Goal: Information Seeking & Learning: Find specific page/section

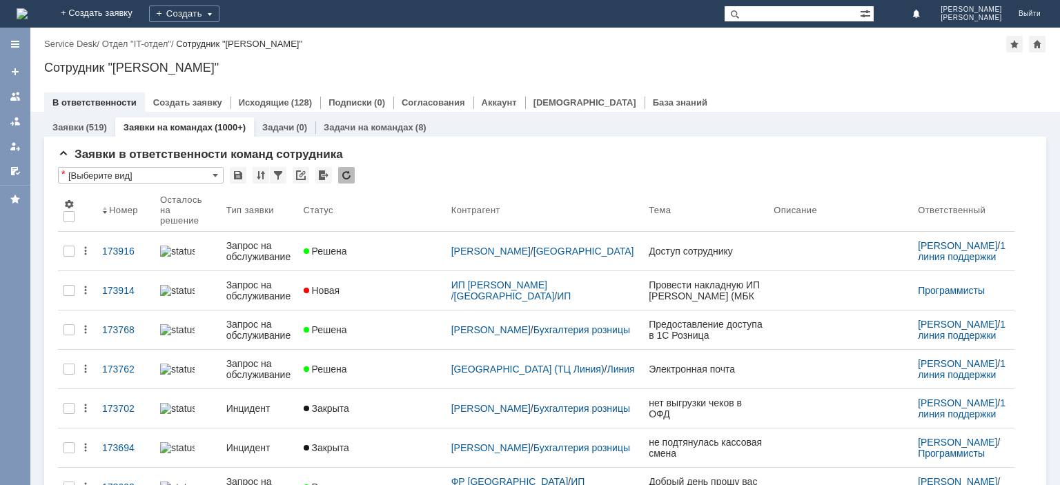
click at [783, 15] on input "text" at bounding box center [792, 14] width 136 height 17
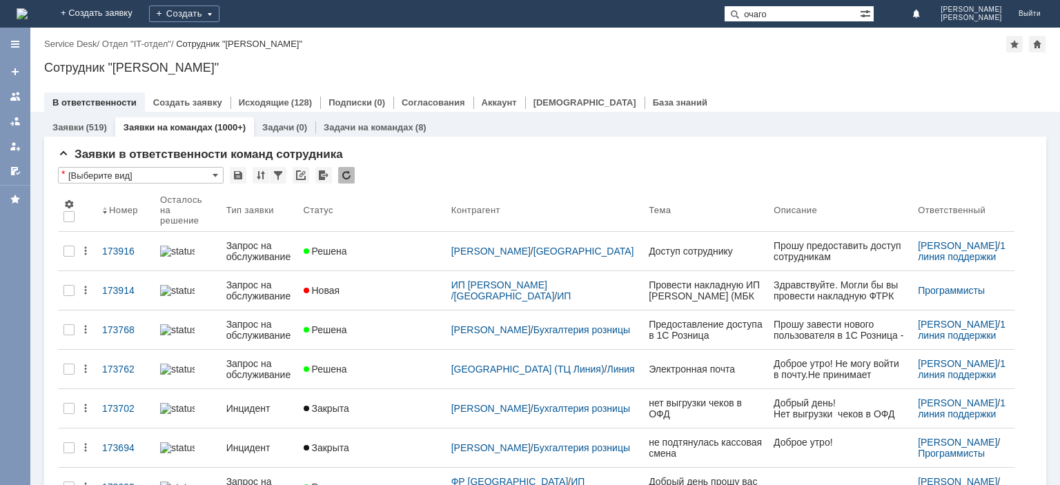
click at [769, 14] on input "очаго" at bounding box center [792, 14] width 136 height 17
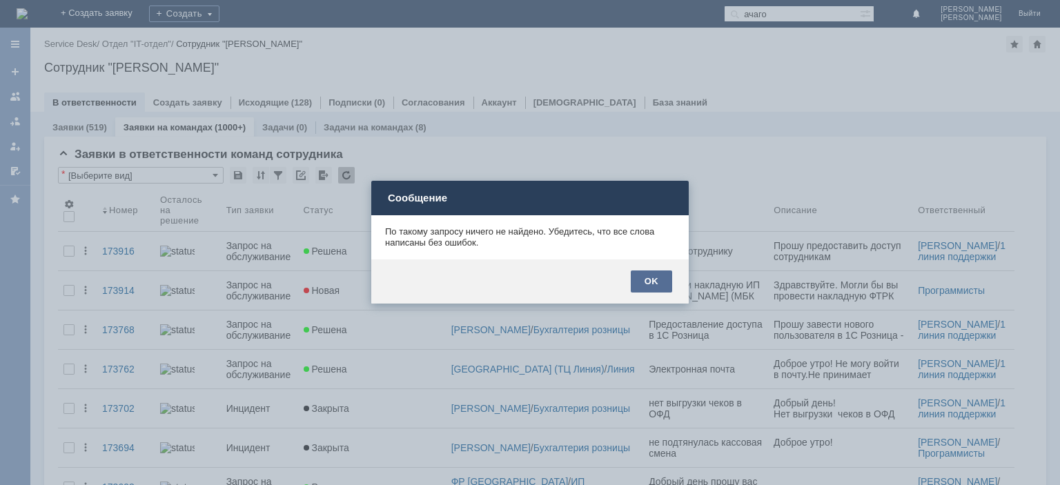
click at [654, 283] on div "OK" at bounding box center [651, 282] width 41 height 22
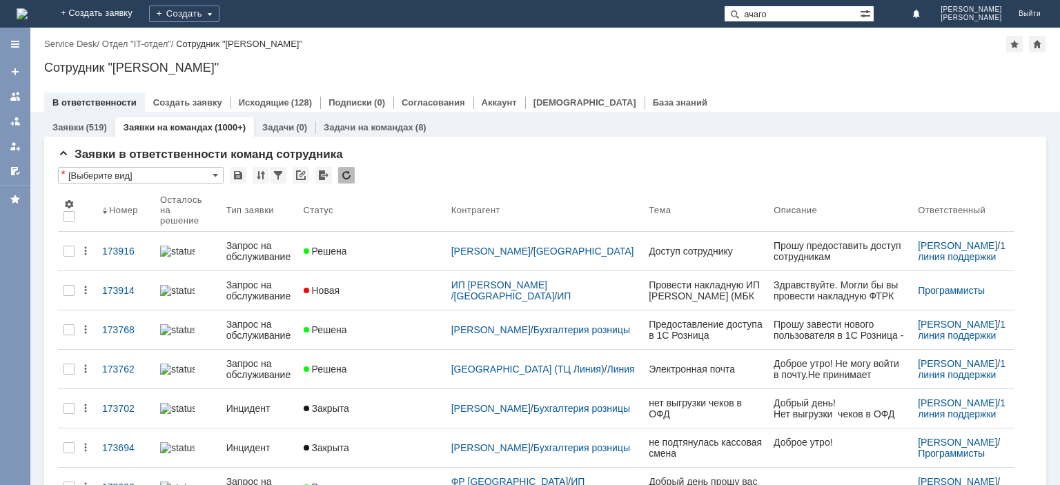
click at [766, 16] on input "ачаго" at bounding box center [792, 14] width 136 height 17
click at [806, 14] on input "очаго" at bounding box center [792, 14] width 136 height 17
type input "очагова"
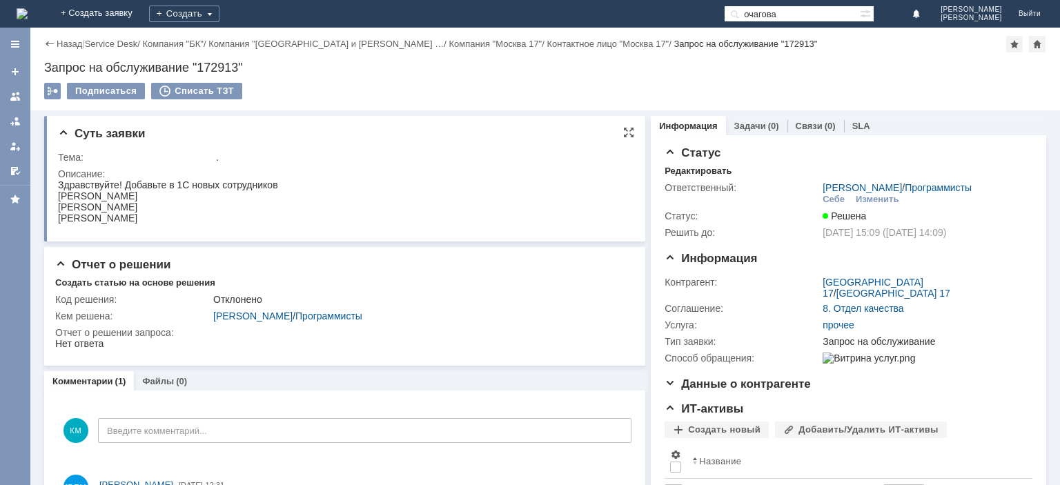
click at [70, 217] on div "Очагова Анна" at bounding box center [168, 218] width 220 height 11
copy div "Очагова"
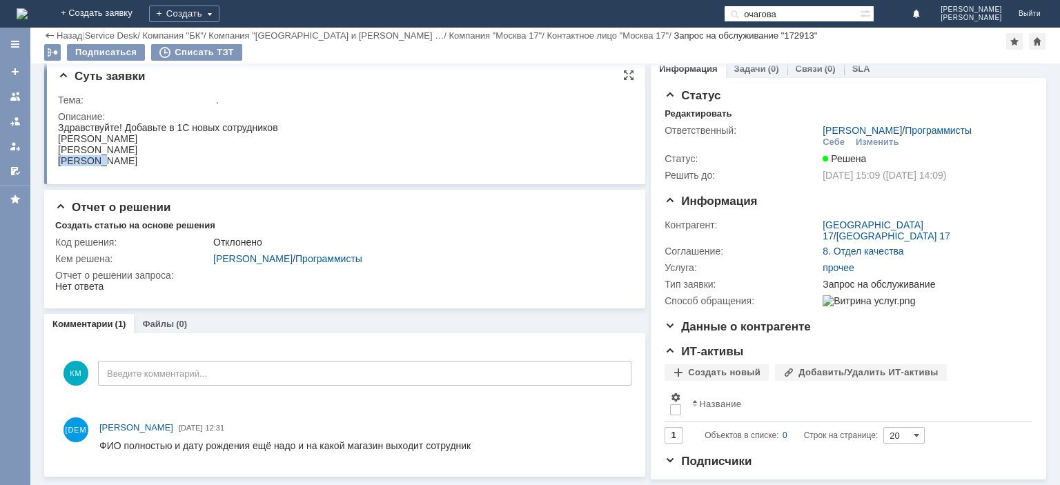
scroll to position [10, 0]
click at [17, 99] on div at bounding box center [15, 96] width 11 height 11
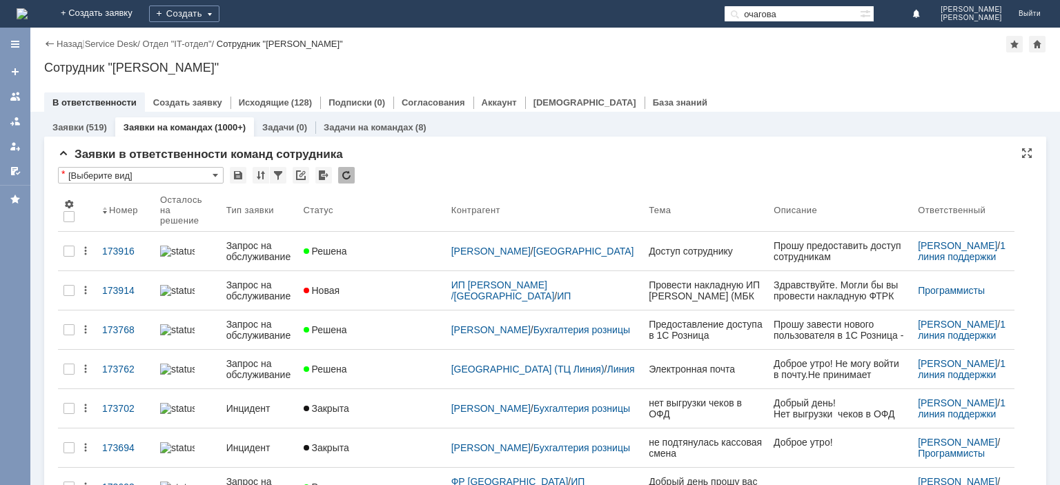
click at [957, 158] on div "Заявки в ответственности команд сотрудника" at bounding box center [545, 155] width 975 height 14
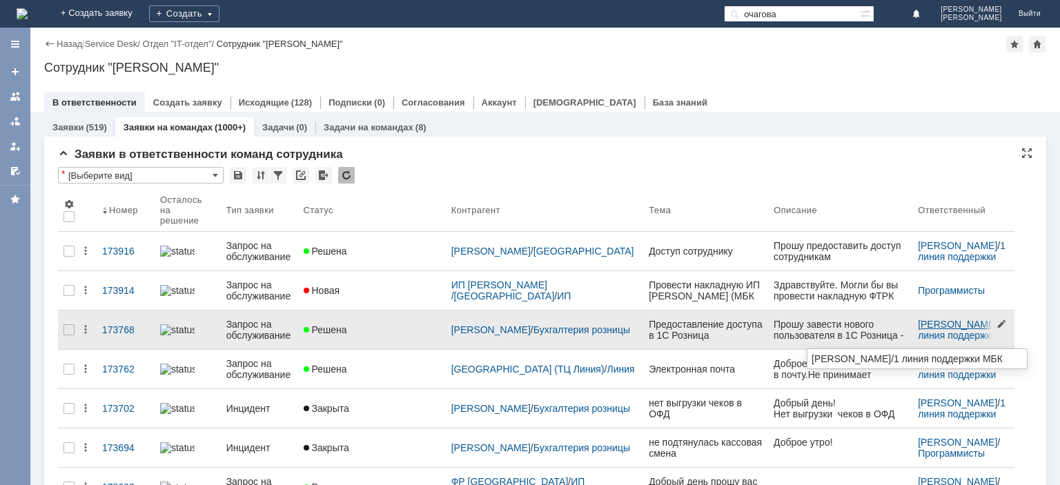
click at [924, 323] on link "[PERSON_NAME]" at bounding box center [957, 324] width 79 height 11
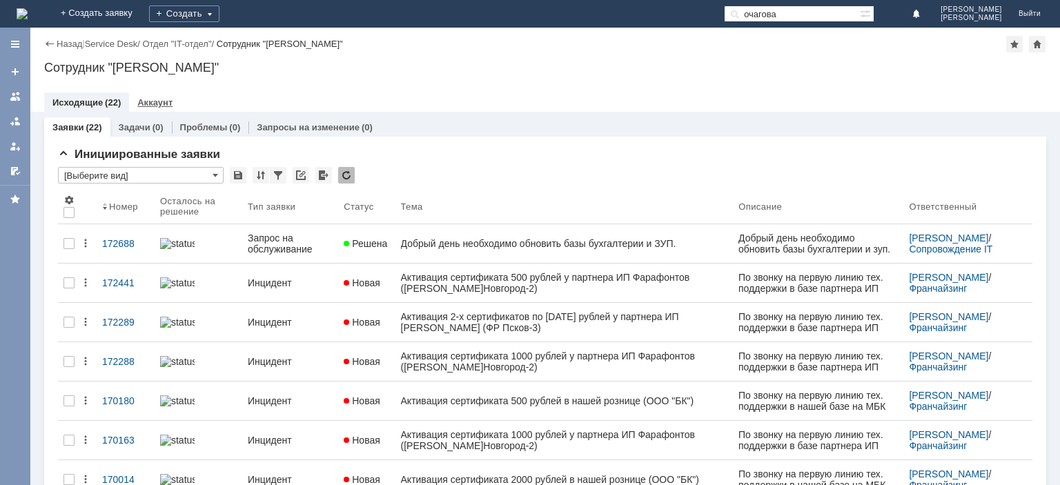
click at [153, 99] on link "Аккаунт" at bounding box center [154, 102] width 35 height 10
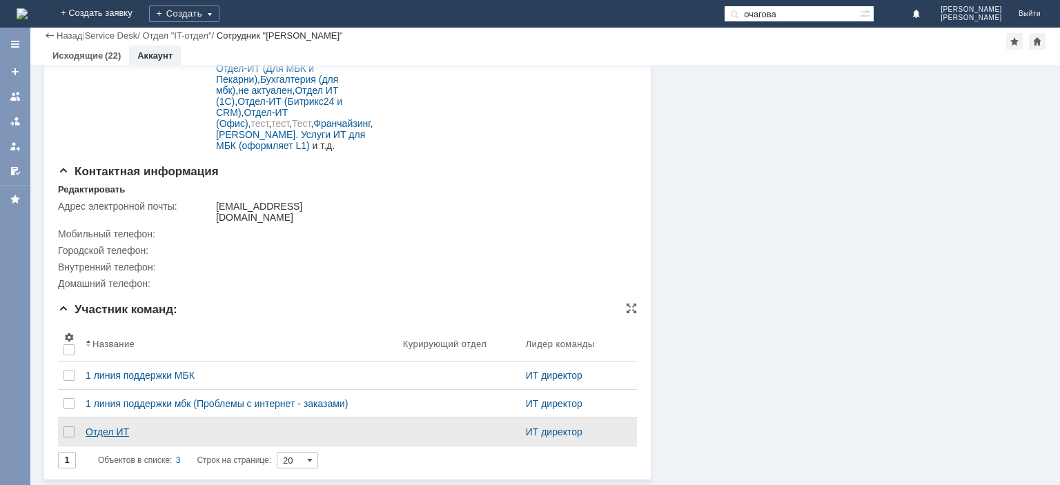
click at [104, 436] on div "Отдел ИТ" at bounding box center [239, 432] width 306 height 11
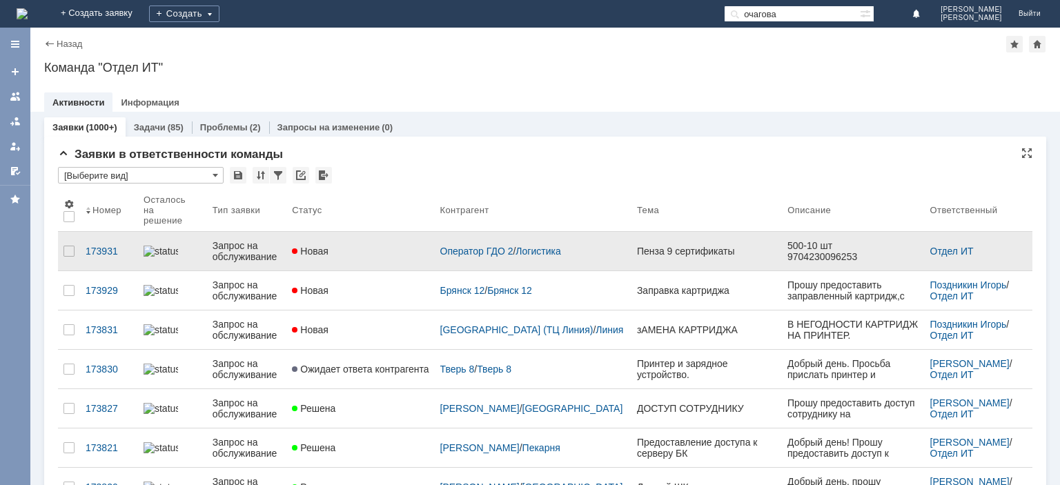
click at [246, 240] on div "Запрос на обслуживание" at bounding box center [247, 251] width 69 height 22
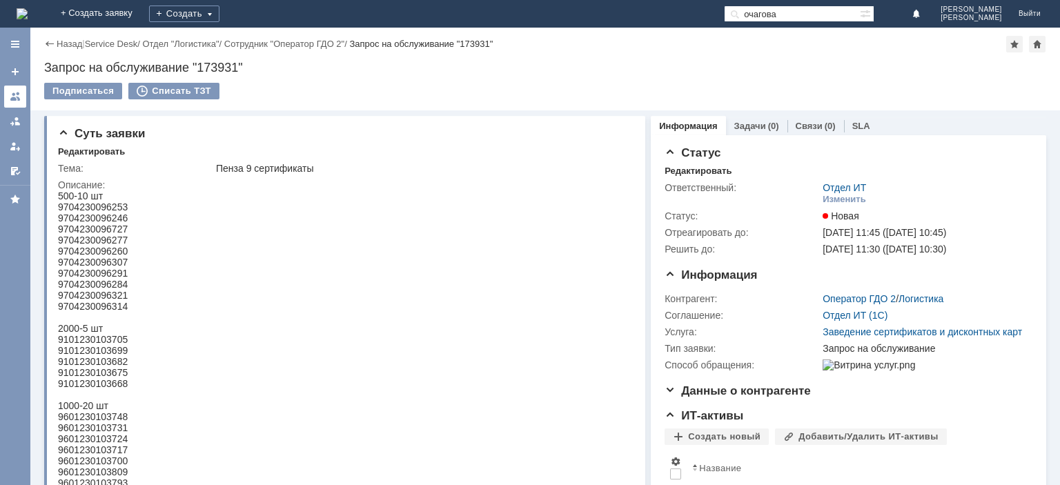
click at [14, 95] on div at bounding box center [15, 96] width 11 height 11
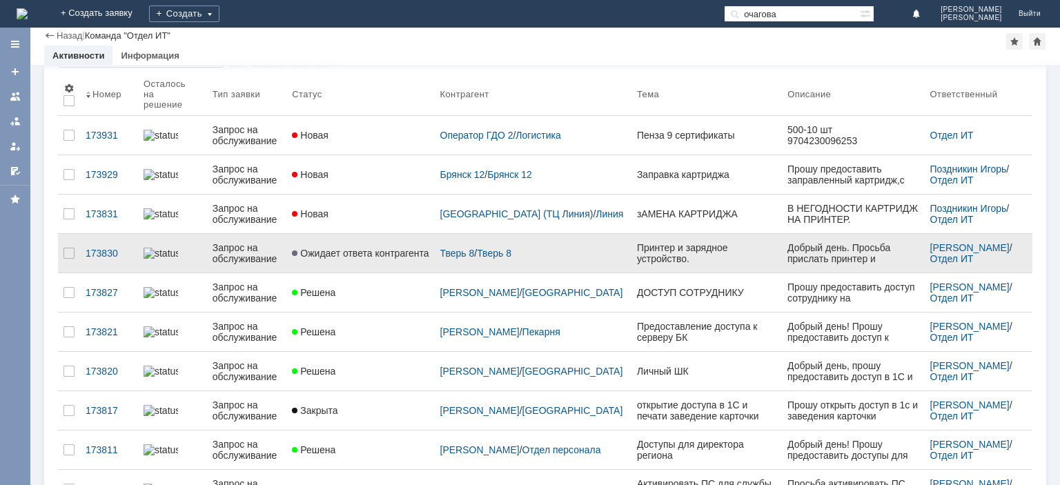
click at [247, 242] on div "Запрос на обслуживание" at bounding box center [247, 253] width 69 height 22
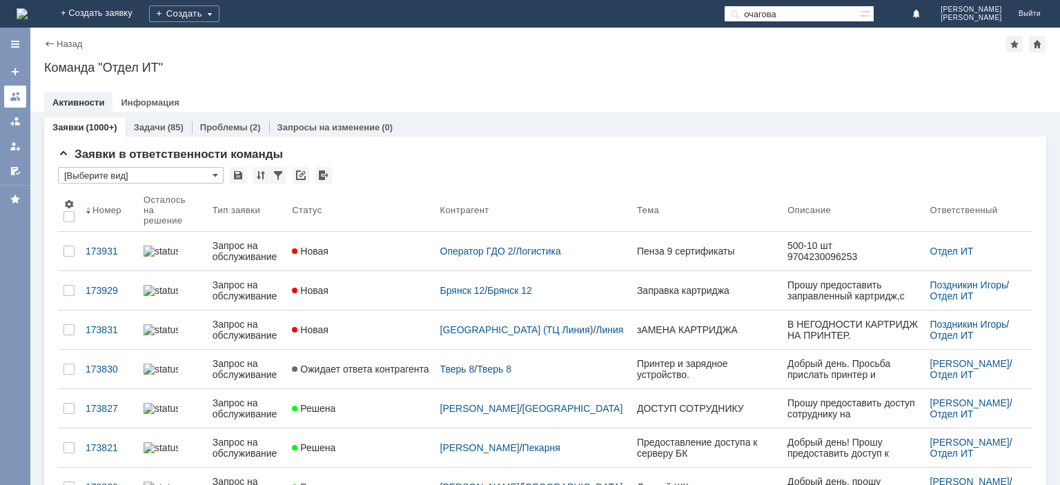
click at [14, 93] on div at bounding box center [15, 96] width 11 height 11
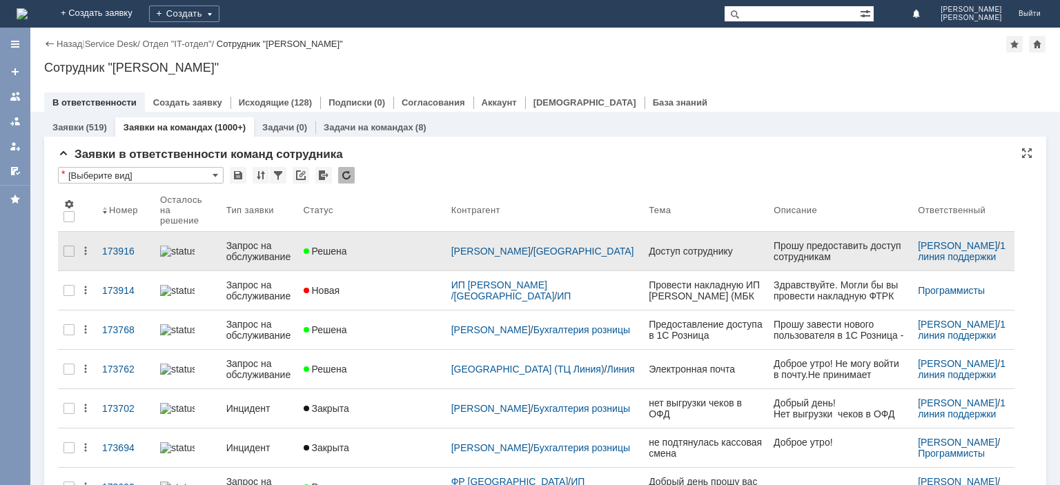
click at [240, 245] on div "Запрос на обслуживание" at bounding box center [259, 251] width 66 height 22
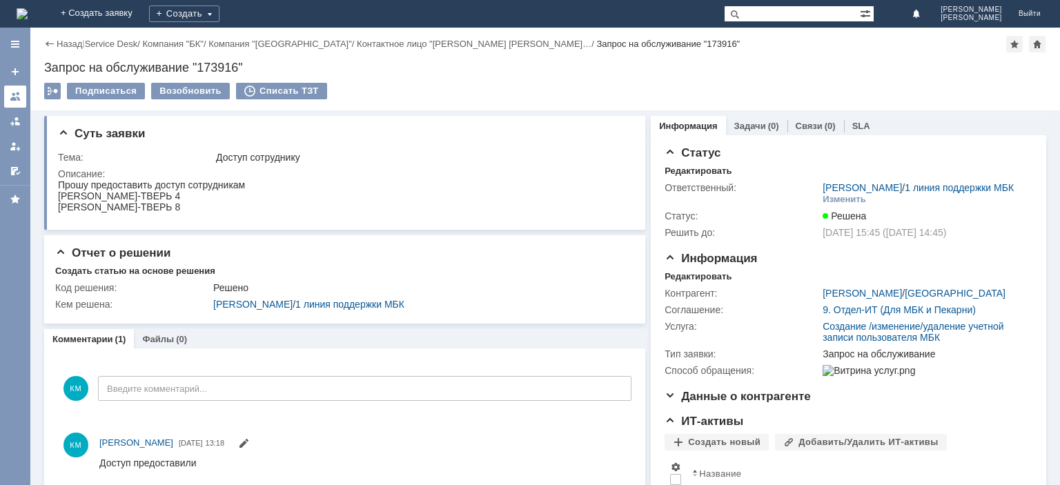
click at [13, 96] on div at bounding box center [15, 96] width 11 height 11
